Goal: Task Accomplishment & Management: Use online tool/utility

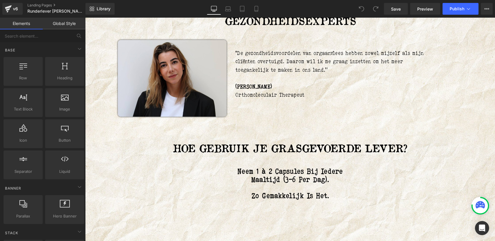
scroll to position [3043, 0]
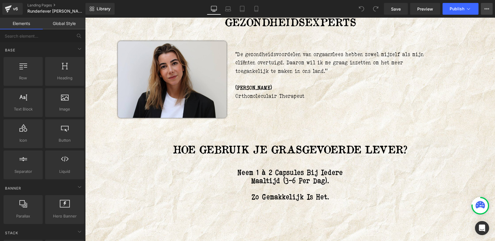
click at [488, 11] on button "View Live Page View with current Template Save Template to Library Schedule Pub…" at bounding box center [486, 9] width 12 height 12
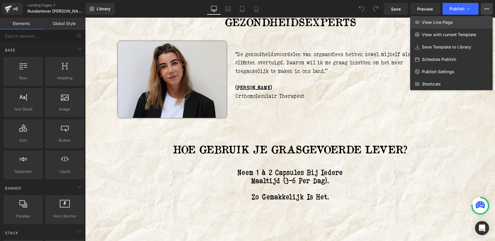
click at [460, 20] on link "View Live Page" at bounding box center [451, 22] width 82 height 12
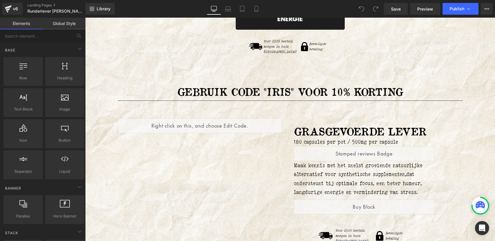
scroll to position [3448, 0]
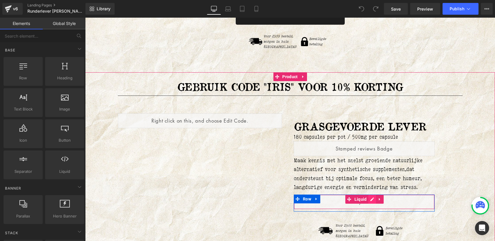
click at [370, 195] on div "Liquid" at bounding box center [364, 202] width 141 height 15
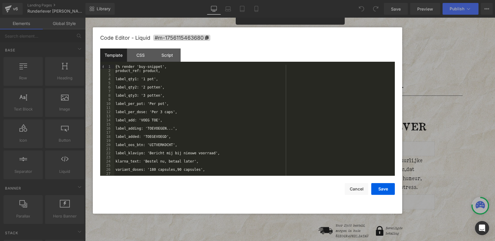
scroll to position [25, 0]
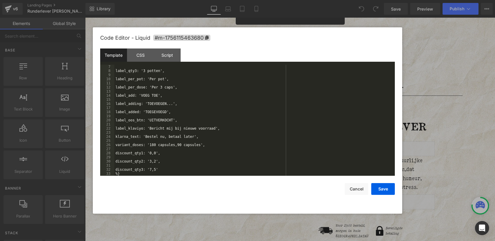
click at [174, 146] on div "label_qty3: '3 potten', label_per_pot: 'Per pot', label_per_dose: 'Per 3 caps',…" at bounding box center [253, 125] width 278 height 120
click at [385, 189] on button "Save" at bounding box center [383, 189] width 24 height 12
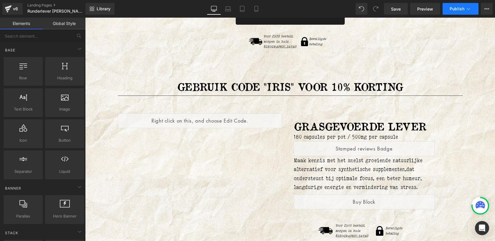
click at [456, 10] on span "Publish" at bounding box center [456, 8] width 15 height 5
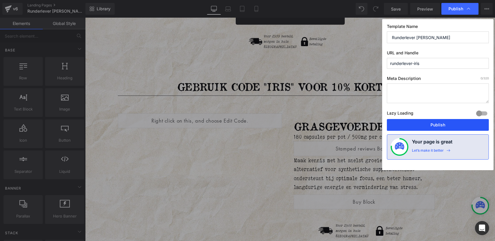
click at [427, 123] on button "Publish" at bounding box center [438, 125] width 102 height 12
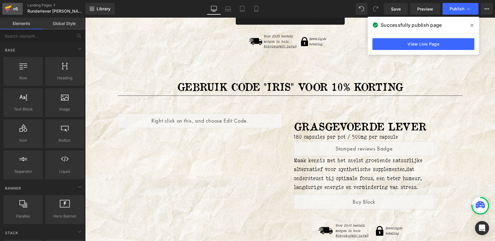
click at [11, 9] on icon at bounding box center [8, 8] width 7 height 15
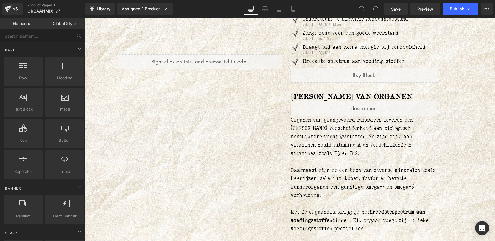
scroll to position [119, 0]
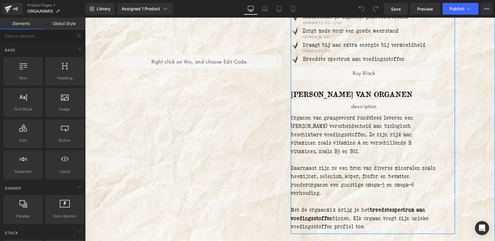
click at [372, 72] on div "Liquid" at bounding box center [364, 73] width 147 height 15
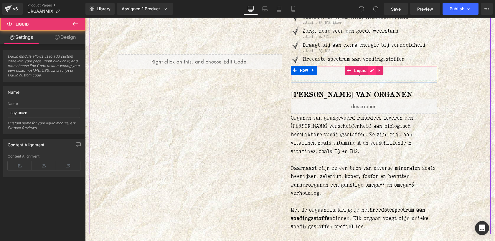
click at [371, 72] on div "Liquid" at bounding box center [364, 73] width 147 height 15
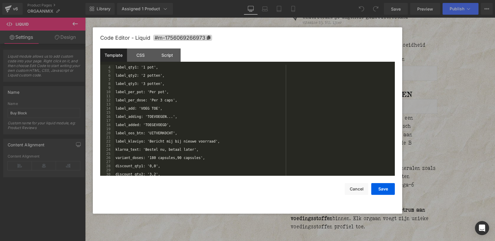
scroll to position [25, 0]
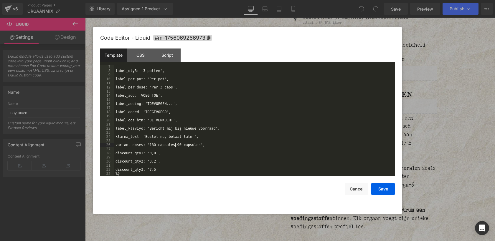
click at [175, 145] on div "label_qty3: '3 potten', label_per_pot: 'Per pot', label_per_dose: 'Per 3 caps',…" at bounding box center [253, 125] width 278 height 120
click at [382, 186] on button "Save" at bounding box center [383, 189] width 24 height 12
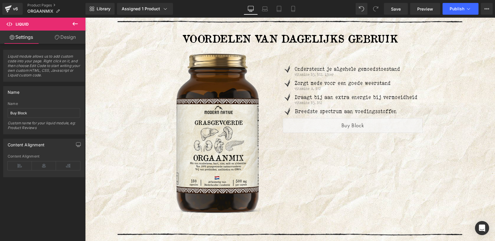
scroll to position [1144, 0]
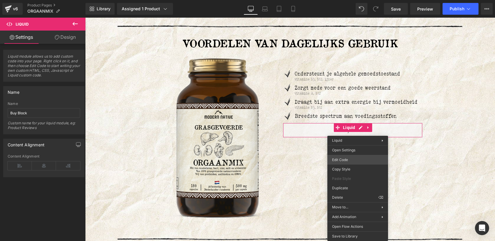
click at [342, 0] on div "You are previewing how the will restyle your page. You can not edit Elements in…" at bounding box center [247, 0] width 495 height 0
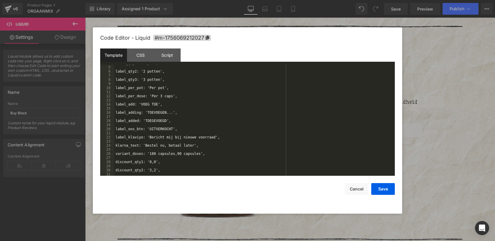
scroll to position [25, 0]
click at [155, 144] on div "label_qty3: '3 potten', label_per_pot: 'Per pot', label_per_dose: 'Per 3 caps',…" at bounding box center [253, 125] width 278 height 120
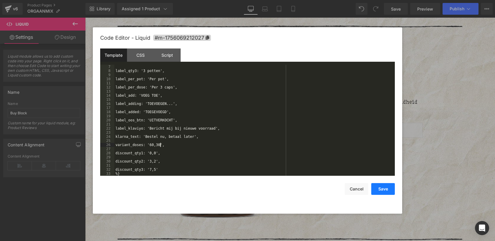
click at [384, 189] on button "Save" at bounding box center [383, 189] width 24 height 12
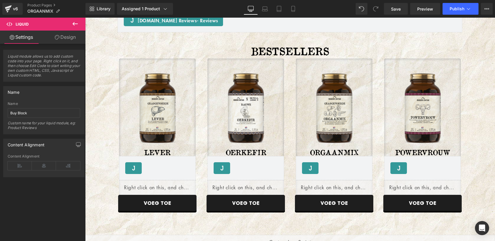
scroll to position [1408, 0]
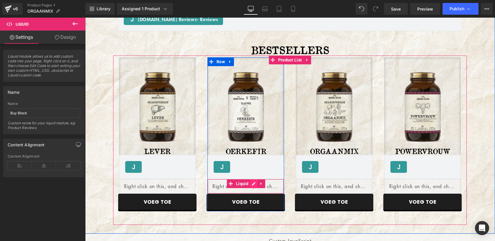
click at [252, 184] on div "Liquid" at bounding box center [245, 186] width 77 height 15
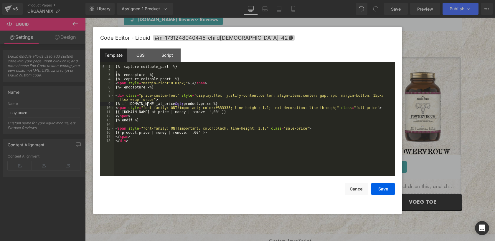
click at [147, 104] on div "{%- capture editable_part -%} , {%- endcapture -%} {%- capture editable_ppart -…" at bounding box center [254, 125] width 280 height 120
paste textarea
click at [286, 104] on div "{%- capture editable_part -%} , {%- endcapture -%} {%- capture editable_ppart -…" at bounding box center [254, 125] width 280 height 120
click at [139, 113] on div "{%- capture editable_part -%} , {%- endcapture -%} {%- capture editable_ppart -…" at bounding box center [254, 125] width 280 height 120
paste textarea
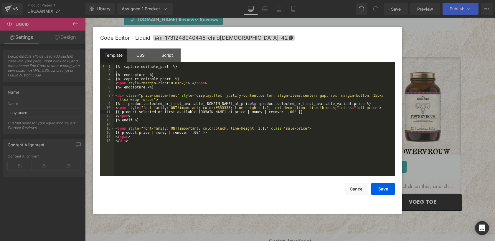
click at [138, 134] on div "{%- capture editable_part -%} , {%- endcapture -%} {%- capture editable_ppart -…" at bounding box center [254, 125] width 280 height 120
paste textarea
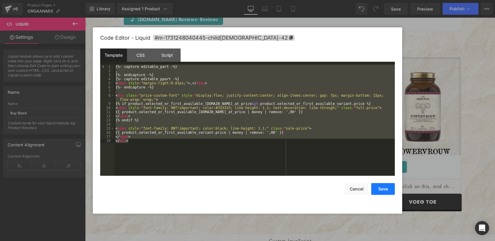
click at [381, 190] on button "Save" at bounding box center [383, 189] width 24 height 12
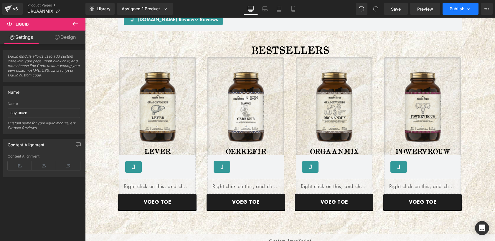
click at [460, 7] on span "Publish" at bounding box center [456, 8] width 15 height 5
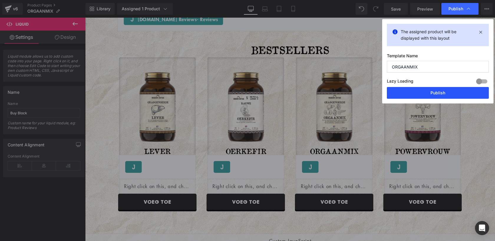
click at [438, 91] on button "Publish" at bounding box center [438, 93] width 102 height 12
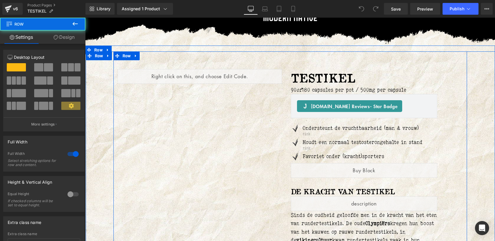
scroll to position [22, 0]
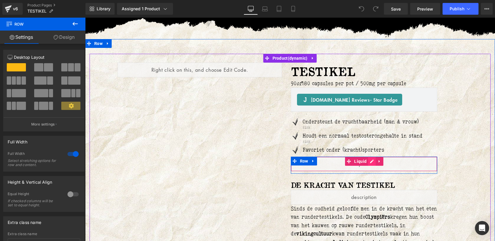
click at [368, 160] on div "Liquid" at bounding box center [364, 164] width 147 height 15
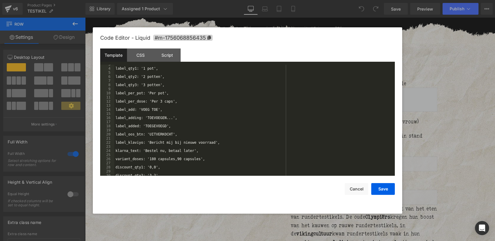
scroll to position [25, 0]
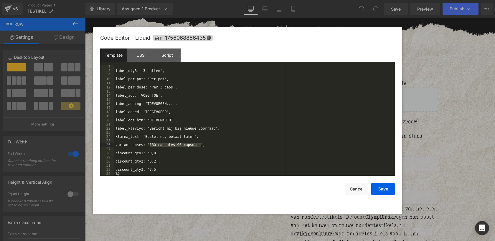
drag, startPoint x: 150, startPoint y: 145, endPoint x: 200, endPoint y: 146, distance: 49.5
click at [0, 0] on div "label_qty3: '3 potten', label_per_pot: 'Per pot', label_per_dose: 'Per 3 caps',…" at bounding box center [0, 0] width 0 height 0
click at [0, 0] on div "Save Cancel" at bounding box center [0, 0] width 0 height 0
click at [0, 0] on button "Save" at bounding box center [0, 0] width 0 height 0
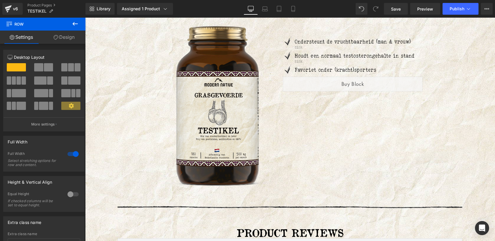
scroll to position [1253, 0]
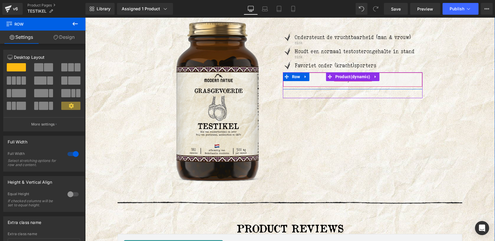
click at [353, 84] on div "Liquid" at bounding box center [353, 79] width 140 height 15
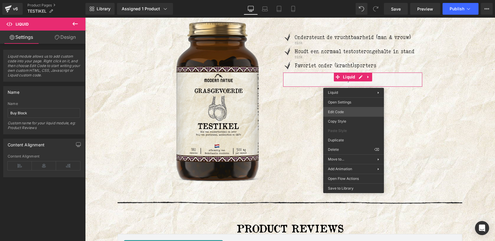
click at [340, 0] on div "You are previewing how the will restyle your page. You can not edit Elements in…" at bounding box center [247, 0] width 495 height 0
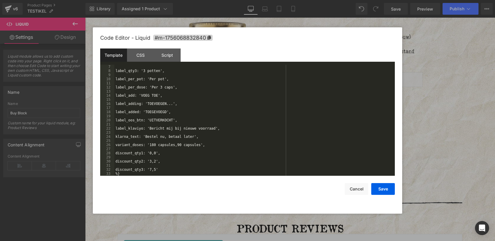
scroll to position [25, 0]
drag, startPoint x: 150, startPoint y: 144, endPoint x: 200, endPoint y: 144, distance: 49.8
click at [0, 0] on div "label_qty3: '3 potten', label_per_pot: 'Per pot', label_per_dose: 'Per 3 caps',…" at bounding box center [0, 0] width 0 height 0
click at [0, 0] on button "Save" at bounding box center [0, 0] width 0 height 0
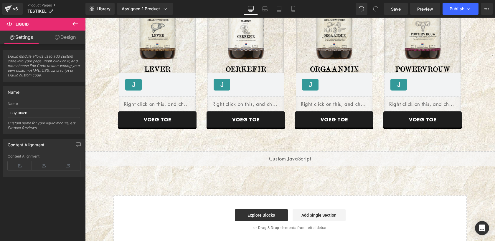
scroll to position [1550, 0]
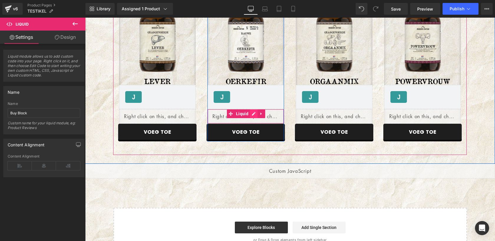
click at [251, 115] on div "Liquid" at bounding box center [245, 116] width 77 height 15
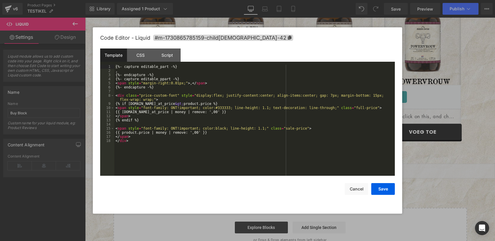
click at [0, 0] on div "{%- capture editable_part -%} , {%- endcapture -%} {%- capture editable_ppart -…" at bounding box center [0, 0] width 0 height 0
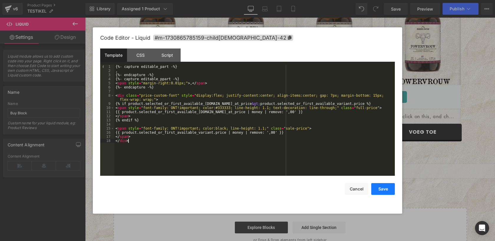
click at [0, 0] on button "Save" at bounding box center [0, 0] width 0 height 0
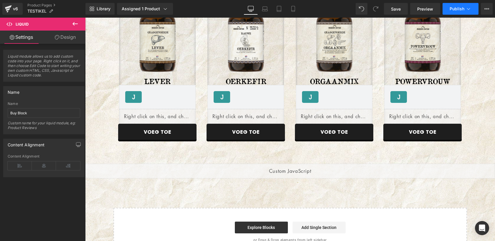
click at [460, 7] on span "Publish" at bounding box center [456, 8] width 15 height 5
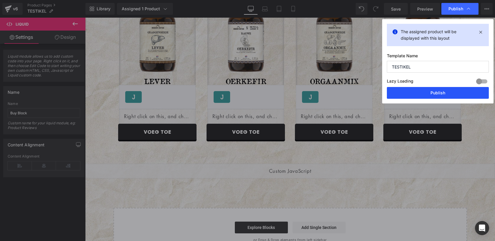
click at [0, 0] on button "Publish" at bounding box center [0, 0] width 0 height 0
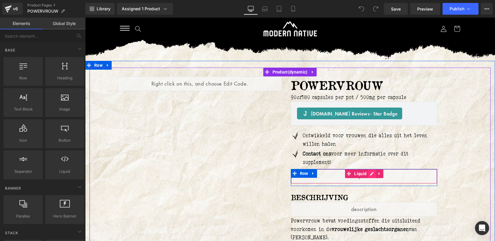
click at [372, 174] on div "Liquid" at bounding box center [364, 176] width 147 height 15
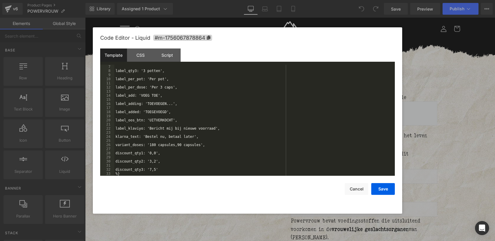
scroll to position [25, 0]
drag, startPoint x: 150, startPoint y: 144, endPoint x: 200, endPoint y: 147, distance: 50.4
click at [291, 178] on div "label_qty3: '3 potten', label_per_pot: 'Per pot', label_per_dose: 'Per 3 caps',…" at bounding box center [292, 180] width 3 height 4
click at [0, 0] on button "Save" at bounding box center [0, 0] width 0 height 0
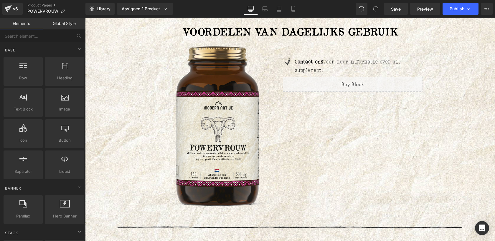
scroll to position [1067, 0]
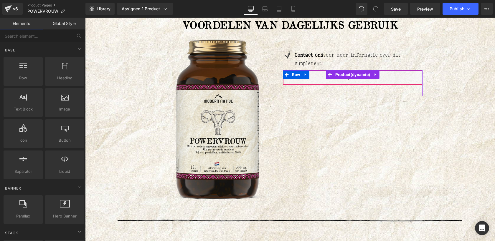
click at [355, 81] on div "Liquid" at bounding box center [353, 77] width 140 height 15
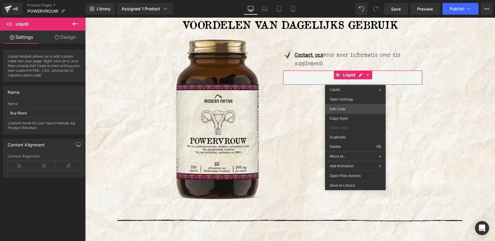
click at [338, 0] on div "You are previewing how the will restyle your page. You can not edit Elements in…" at bounding box center [247, 0] width 495 height 0
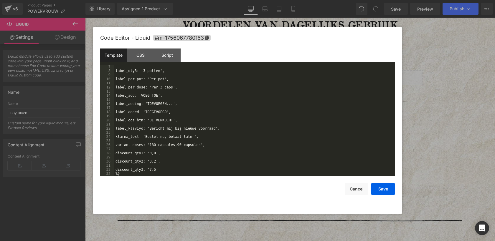
scroll to position [25, 0]
drag, startPoint x: 150, startPoint y: 146, endPoint x: 201, endPoint y: 147, distance: 51.5
click at [0, 0] on div "label_qty3: '3 potten', label_per_pot: 'Per pot', label_per_dose: 'Per 3 caps',…" at bounding box center [0, 0] width 0 height 0
click at [383, 188] on button "Save" at bounding box center [383, 189] width 24 height 12
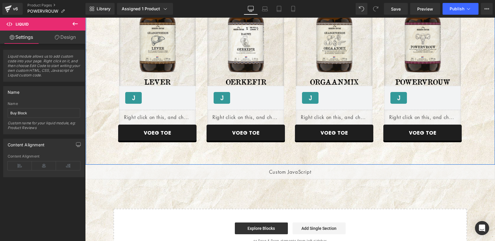
scroll to position [1385, 0]
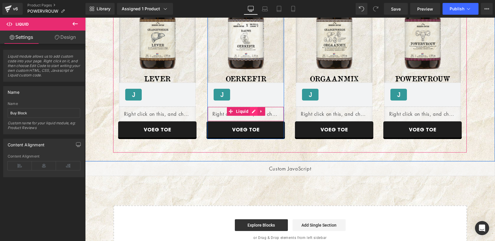
click at [251, 113] on div "Liquid" at bounding box center [245, 114] width 77 height 15
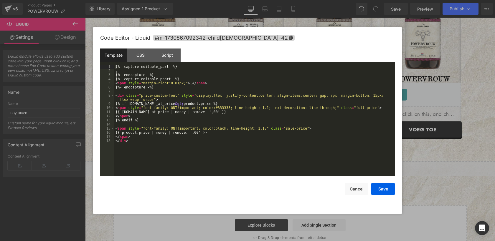
click at [242, 128] on div "{%- capture editable_part -%} , {%- endcapture -%} {%- capture editable_ppart -…" at bounding box center [254, 125] width 280 height 120
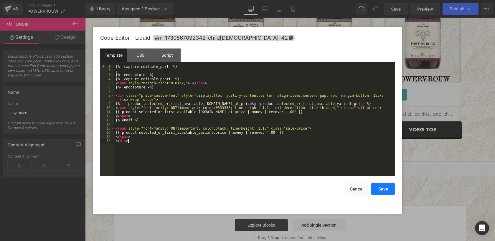
click at [381, 187] on button "Save" at bounding box center [383, 189] width 24 height 12
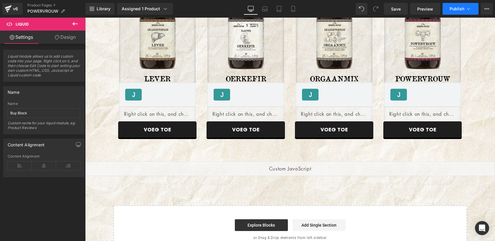
click at [451, 12] on button "Publish" at bounding box center [460, 9] width 36 height 12
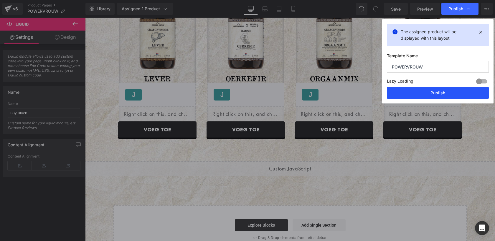
click at [440, 94] on button "Publish" at bounding box center [438, 93] width 102 height 12
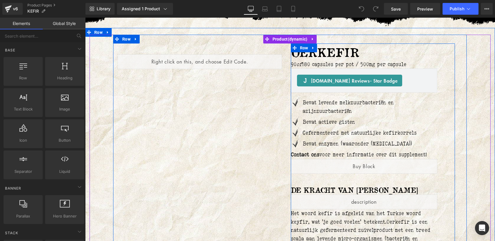
scroll to position [65, 0]
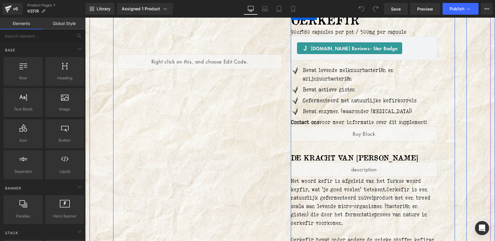
click at [369, 132] on div "Liquid" at bounding box center [364, 134] width 147 height 15
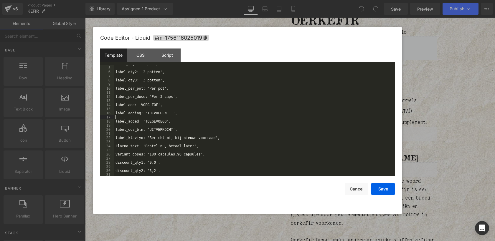
scroll to position [25, 0]
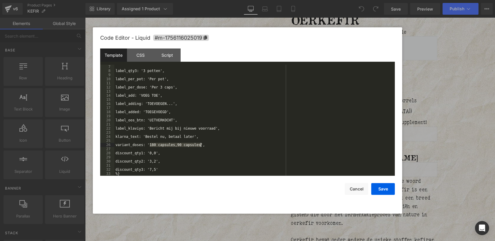
drag, startPoint x: 150, startPoint y: 145, endPoint x: 200, endPoint y: 146, distance: 49.5
click at [383, 189] on button "Save" at bounding box center [383, 189] width 24 height 12
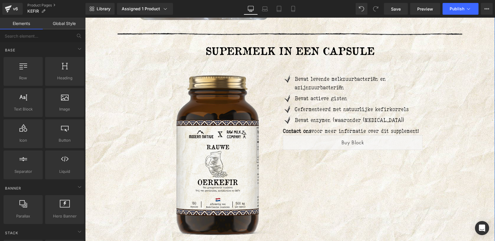
scroll to position [1220, 0]
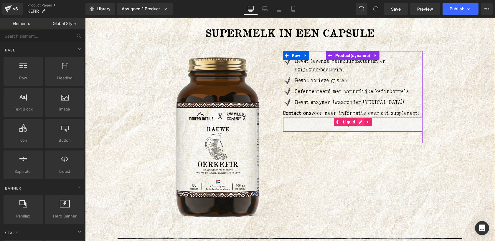
click at [359, 131] on div "Liquid" at bounding box center [353, 124] width 140 height 15
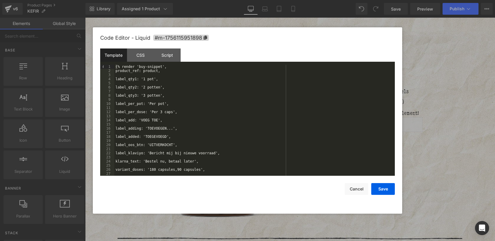
scroll to position [25, 0]
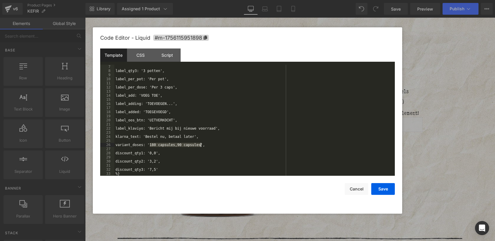
drag, startPoint x: 150, startPoint y: 145, endPoint x: 200, endPoint y: 147, distance: 49.2
click at [198, 147] on div "label_qty3: '3 potten', label_per_pot: 'Per pot', label_per_dose: 'Per 3 caps',…" at bounding box center [131, 120] width 131 height 178
click at [382, 193] on button "Save" at bounding box center [383, 189] width 24 height 12
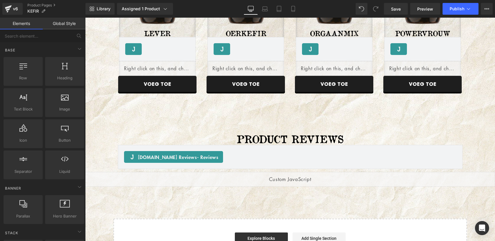
scroll to position [1490, 0]
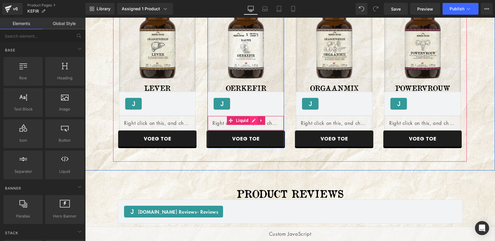
click at [253, 121] on div "Liquid" at bounding box center [245, 123] width 77 height 15
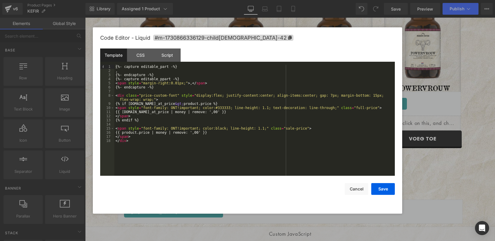
click at [234, 140] on div "{%- capture editable_part -%} , {%- endcapture -%} {%- capture editable_ppart -…" at bounding box center [254, 125] width 280 height 120
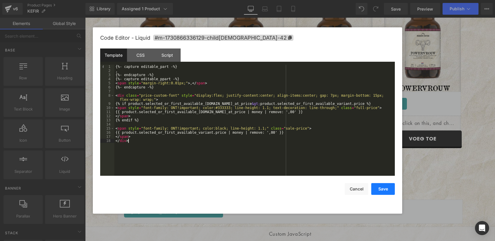
click at [384, 190] on button "Save" at bounding box center [383, 189] width 24 height 12
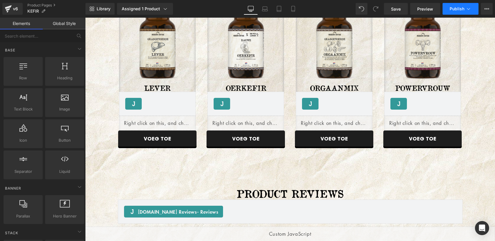
click at [455, 9] on span "Publish" at bounding box center [456, 8] width 15 height 5
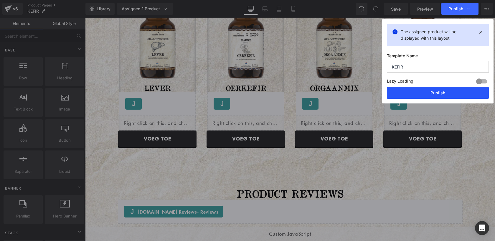
click at [432, 95] on button "Publish" at bounding box center [438, 93] width 102 height 12
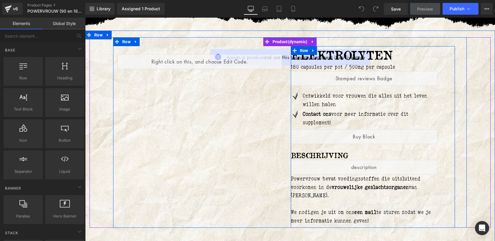
scroll to position [31, 0]
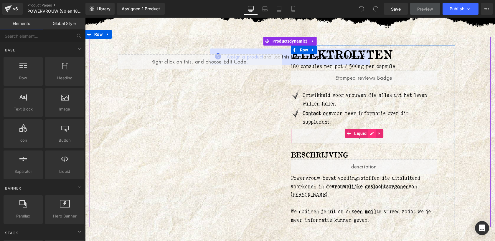
click at [371, 134] on div "Liquid" at bounding box center [364, 136] width 147 height 15
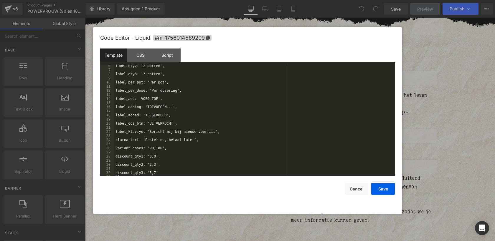
scroll to position [25, 0]
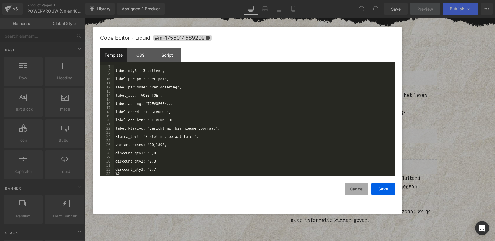
click at [359, 193] on button "Cancel" at bounding box center [356, 189] width 24 height 12
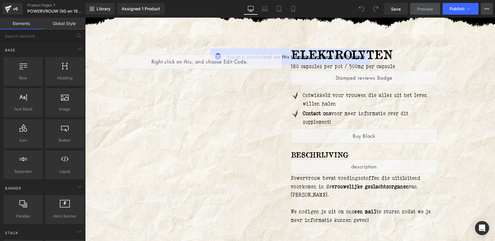
click at [486, 11] on button "View Live Page View with current Template Save Template to Library Schedule Pub…" at bounding box center [486, 9] width 12 height 12
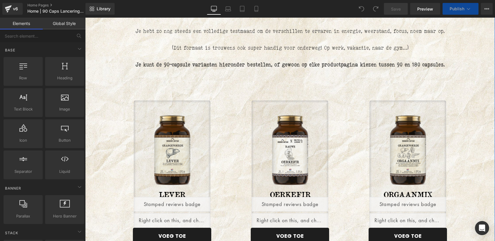
scroll to position [304, 0]
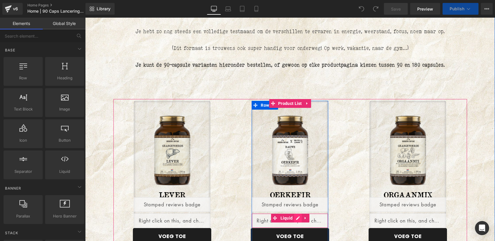
click at [297, 218] on div "Liquid" at bounding box center [289, 221] width 77 height 15
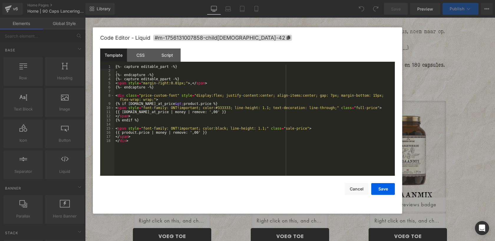
click at [252, 155] on div "{%- capture editable_part -%} , {%- endcapture -%} {%- capture editable_ppart -…" at bounding box center [254, 125] width 280 height 120
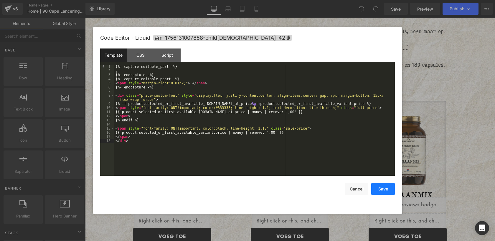
click at [385, 191] on button "Save" at bounding box center [383, 189] width 24 height 12
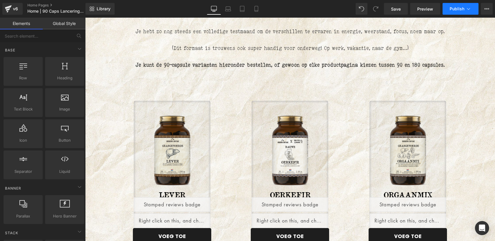
click at [456, 4] on button "Publish" at bounding box center [460, 9] width 36 height 12
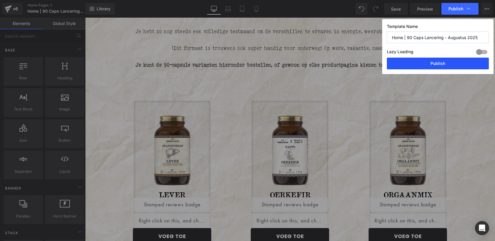
click at [433, 64] on button "Publish" at bounding box center [438, 64] width 102 height 12
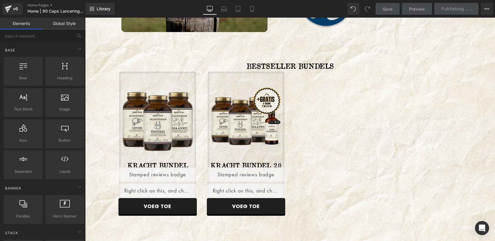
scroll to position [1293, 0]
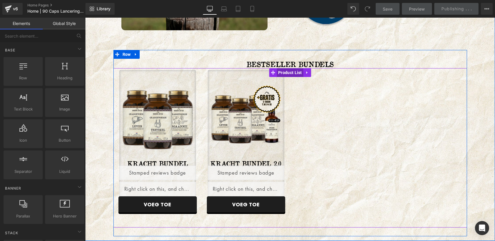
click at [284, 73] on span "Product List" at bounding box center [289, 72] width 27 height 9
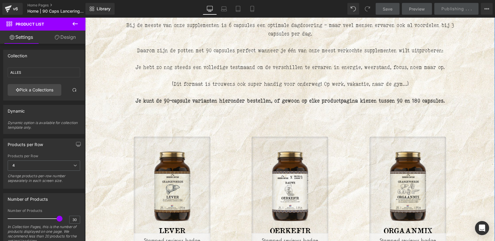
scroll to position [268, 0]
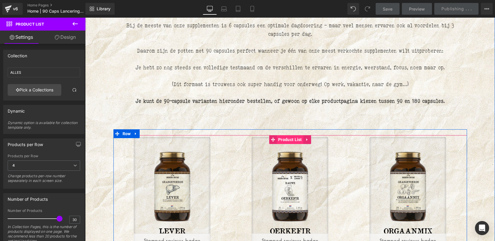
click at [286, 141] on span "Product List" at bounding box center [289, 139] width 27 height 9
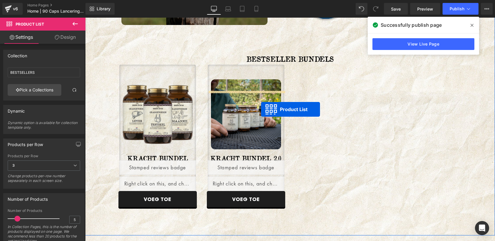
scroll to position [1148, 0]
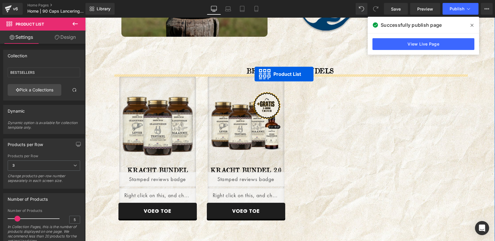
drag, startPoint x: 271, startPoint y: 46, endPoint x: 254, endPoint y: 74, distance: 32.6
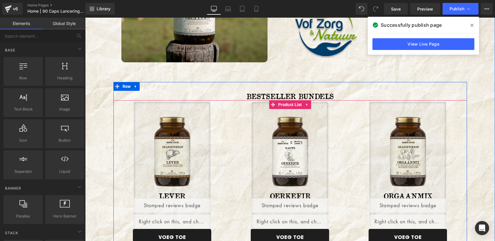
scroll to position [1103, 0]
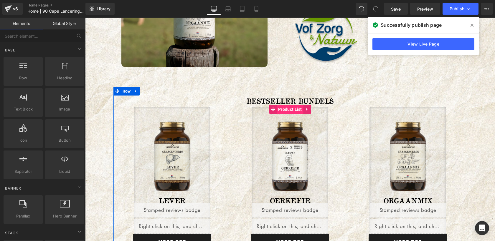
click at [286, 109] on span "Product List" at bounding box center [289, 109] width 27 height 9
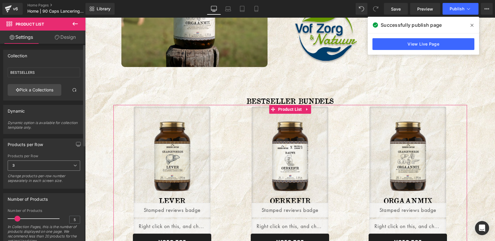
click at [60, 167] on span "3" at bounding box center [44, 166] width 72 height 10
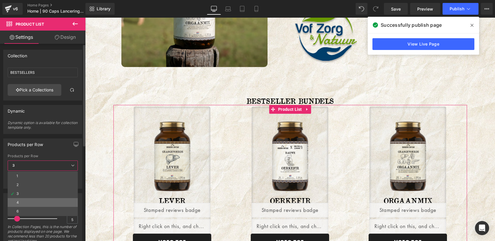
click at [22, 201] on li "4" at bounding box center [43, 202] width 70 height 9
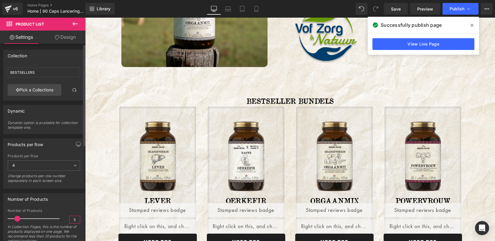
click at [72, 220] on input "5" at bounding box center [74, 219] width 10 height 7
type input "4"
click at [31, 89] on link "Pick a Collections" at bounding box center [35, 90] width 54 height 12
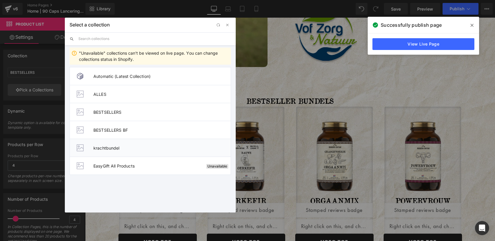
click at [123, 150] on li "krachtbundel" at bounding box center [149, 148] width 161 height 18
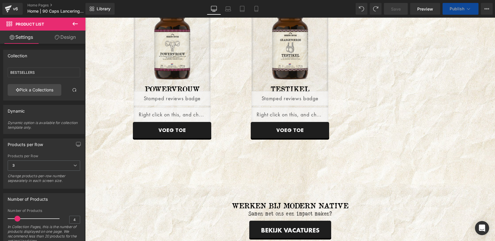
scroll to position [1423, 0]
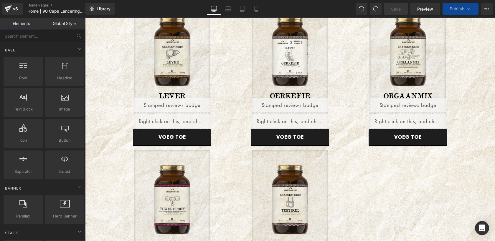
scroll to position [1459, 0]
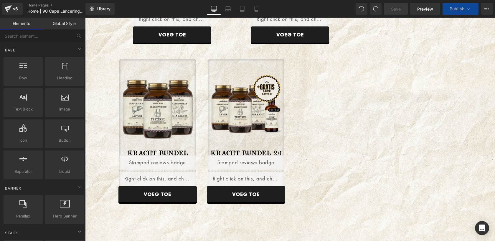
click at [295, 69] on div "Sale Off (P) Image ALVLEESKLIER (P) Title Liquid Liquid VOEG TOE (P) Cart Butto…" at bounding box center [289, 133] width 353 height 151
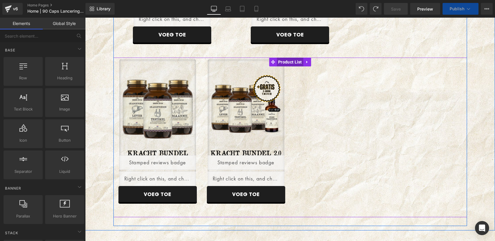
click at [292, 60] on span "Product List" at bounding box center [289, 62] width 27 height 9
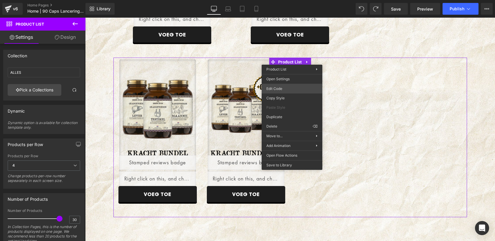
click at [274, 0] on div "Product List You are previewing how the will restyle your page. You can not edi…" at bounding box center [247, 0] width 495 height 0
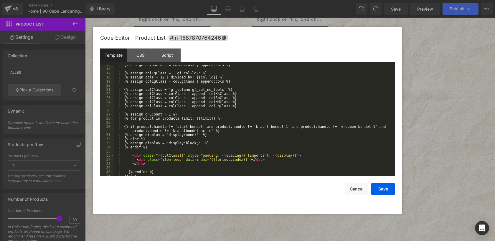
scroll to position [63, 0]
click at [360, 189] on button "Cancel" at bounding box center [356, 189] width 24 height 12
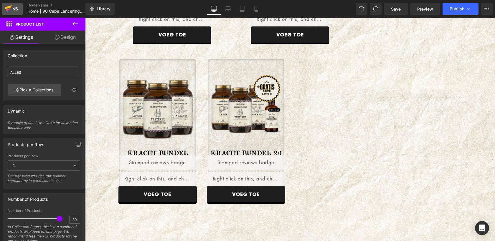
click at [12, 6] on div "v6" at bounding box center [15, 9] width 7 height 8
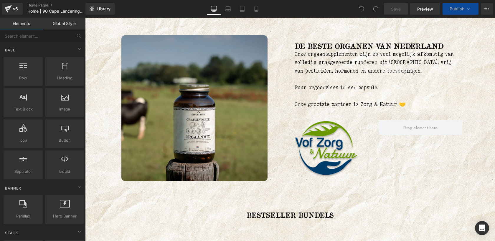
scroll to position [1288, 0]
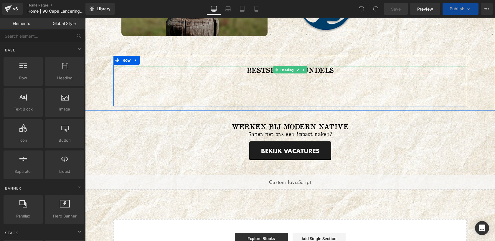
click at [220, 72] on h2 "BESTSELLER BUNDELS" at bounding box center [289, 70] width 353 height 8
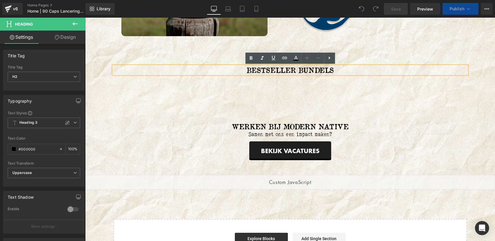
click at [196, 59] on div "BESTSELLER BUNDELS Heading Sale Off (P) Image ALVLEESKLIER (P) Title Liquid Liq…" at bounding box center [289, 81] width 353 height 50
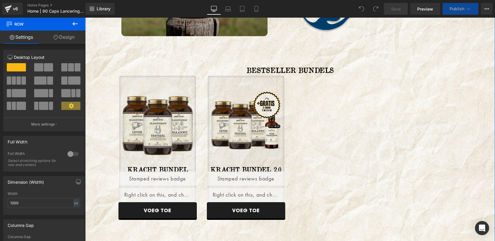
click at [211, 65] on div "BESTSELLER BUNDELS Heading Sale Off (P) Image ALVLEESKLIER (P) Title Liquid Liq…" at bounding box center [289, 148] width 353 height 172
click at [206, 59] on div "BESTSELLER BUNDELS Heading Sale Off (P) Image ALVLEESKLIER (P) Title Liquid Liq…" at bounding box center [289, 149] width 353 height 187
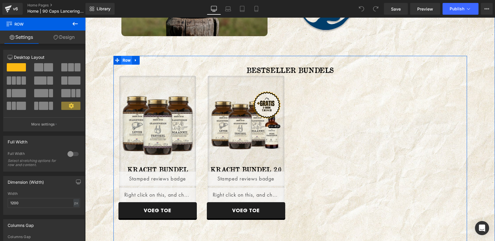
click at [125, 61] on span "Row" at bounding box center [126, 60] width 11 height 9
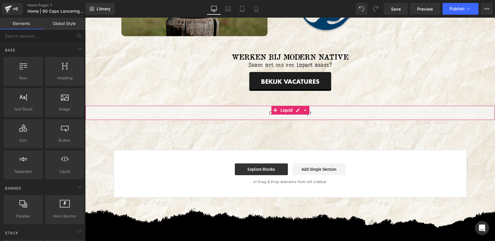
scroll to position [1134, 0]
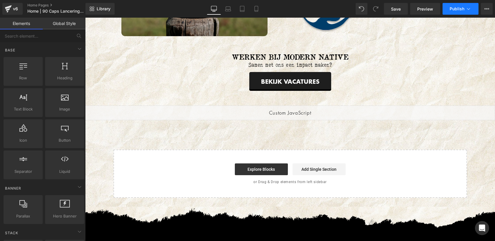
click at [463, 8] on span "Publish" at bounding box center [456, 8] width 15 height 5
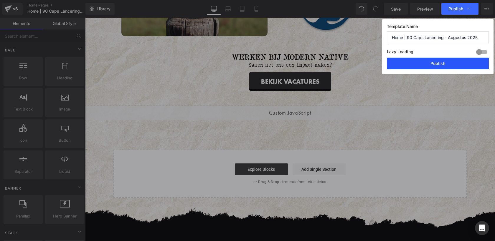
click at [0, 0] on button "Publish" at bounding box center [0, 0] width 0 height 0
